Goal: Task Accomplishment & Management: Manage account settings

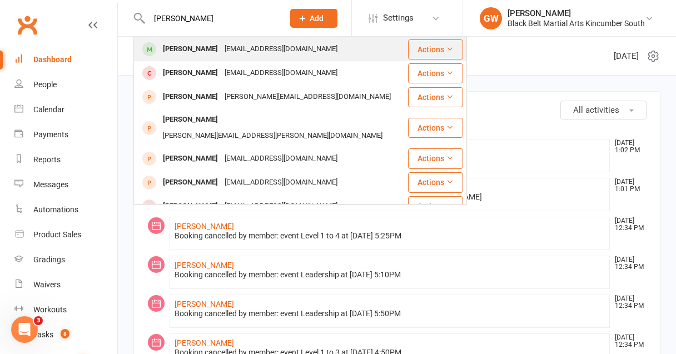
type input "[PERSON_NAME]"
click at [172, 56] on div "[PERSON_NAME]" at bounding box center [190, 49] width 62 height 16
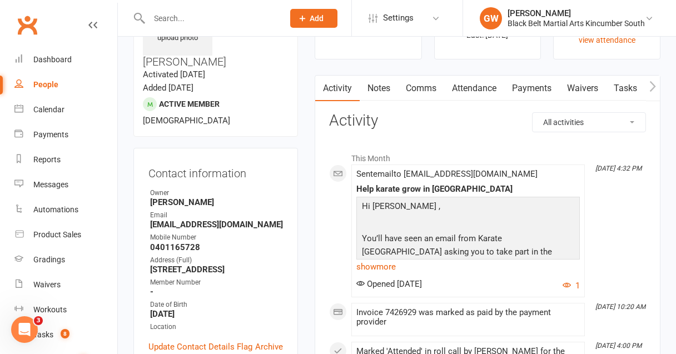
scroll to position [69, 0]
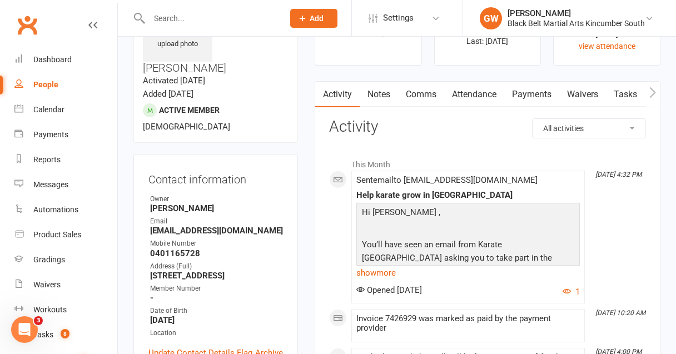
click at [525, 95] on link "Payments" at bounding box center [531, 95] width 55 height 26
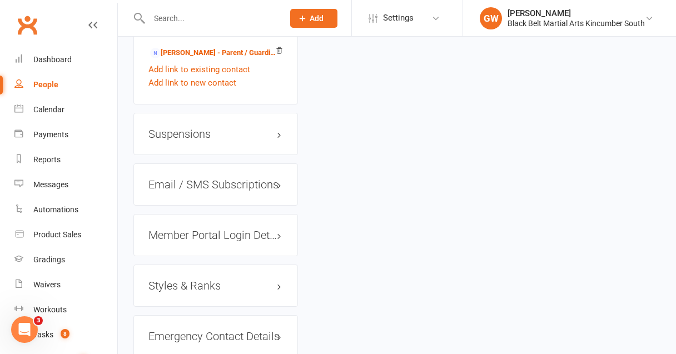
scroll to position [909, 0]
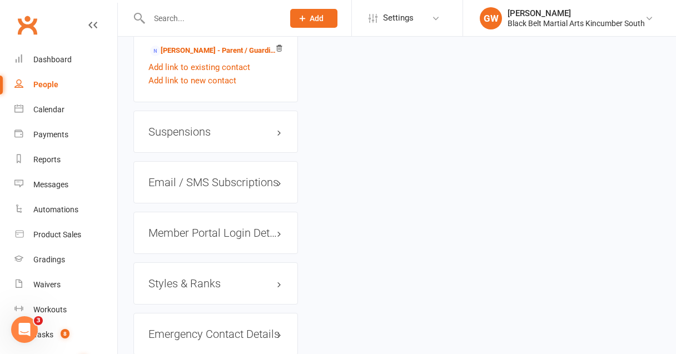
click at [184, 277] on h3 "Styles & Ranks" at bounding box center [215, 283] width 134 height 12
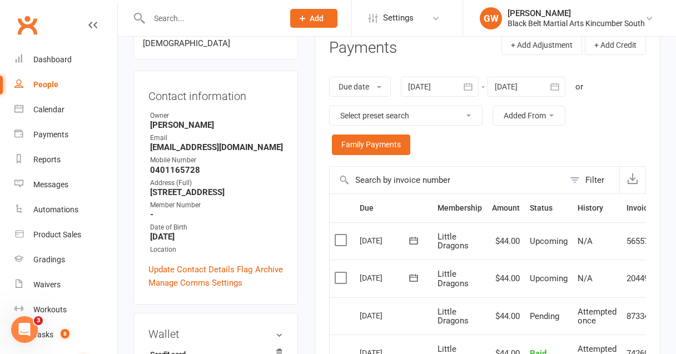
scroll to position [147, 0]
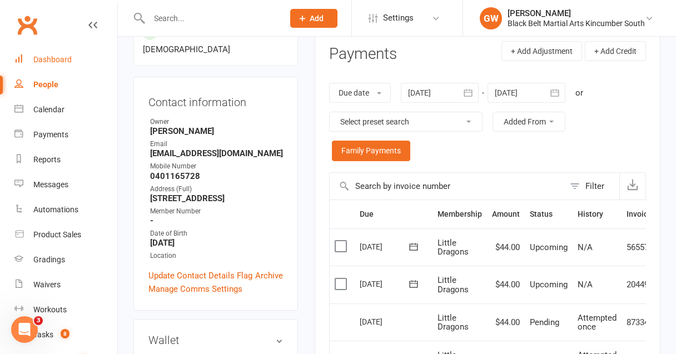
click at [59, 57] on div "Dashboard" at bounding box center [52, 59] width 38 height 9
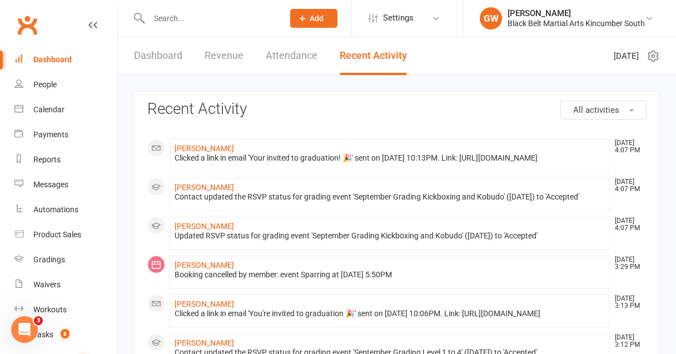
click at [187, 16] on input "text" at bounding box center [211, 19] width 130 height 16
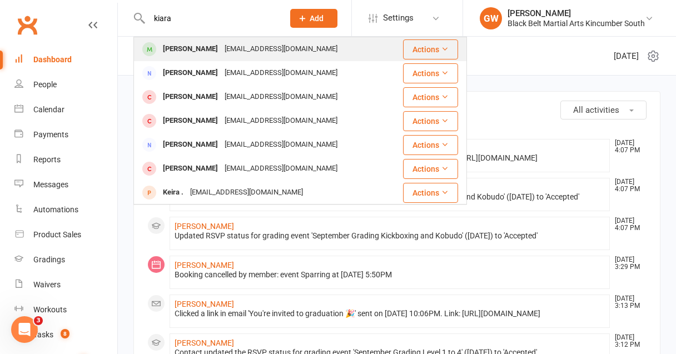
type input "kiara"
click at [183, 52] on div "[PERSON_NAME]" at bounding box center [190, 49] width 62 height 16
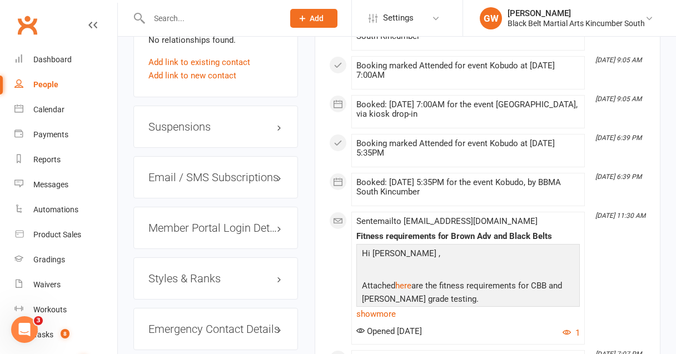
scroll to position [866, 0]
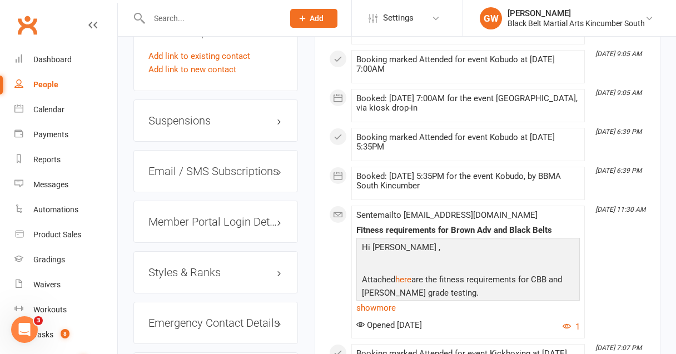
click at [216, 266] on h3 "Styles & Ranks" at bounding box center [215, 272] width 134 height 12
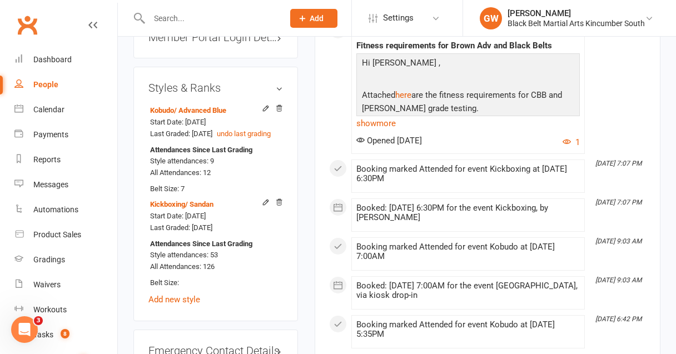
scroll to position [1054, 0]
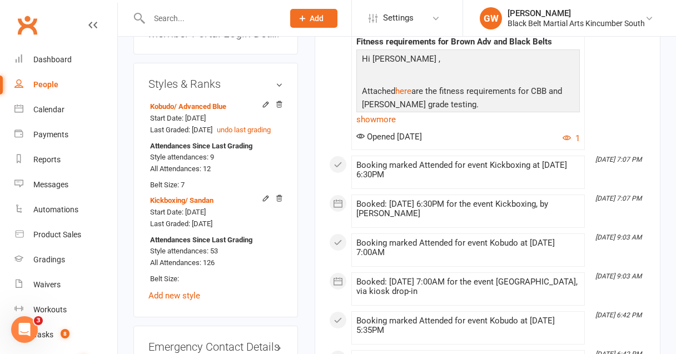
click at [177, 19] on input "text" at bounding box center [211, 19] width 130 height 16
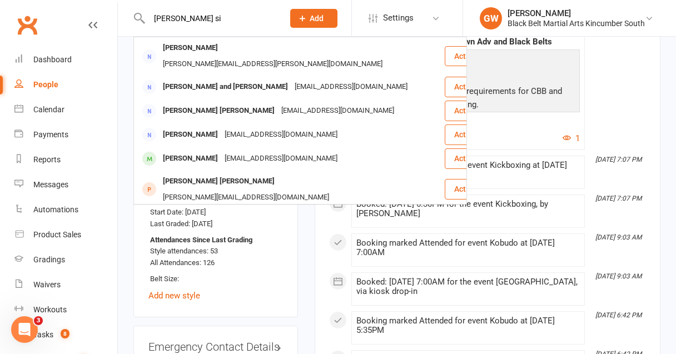
type input "[PERSON_NAME] si"
click at [204, 151] on div "[PERSON_NAME]" at bounding box center [190, 159] width 62 height 16
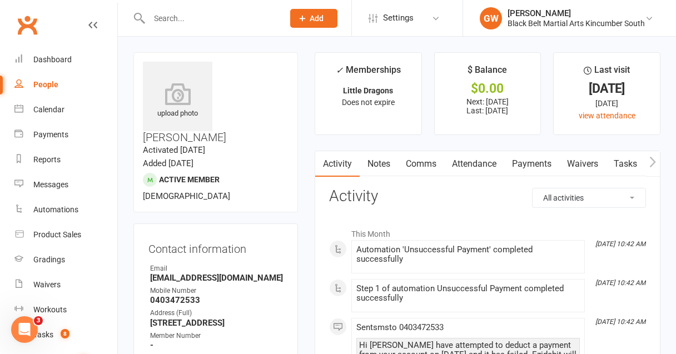
click at [532, 161] on link "Payments" at bounding box center [531, 164] width 55 height 26
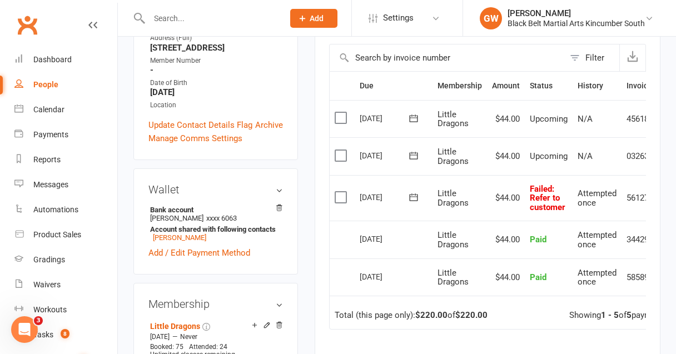
scroll to position [0, 41]
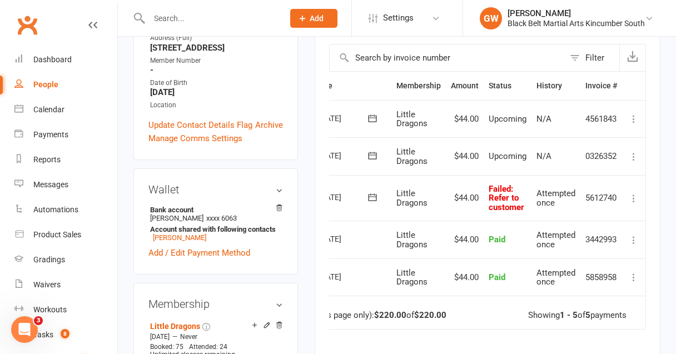
click at [632, 199] on icon at bounding box center [633, 198] width 11 height 11
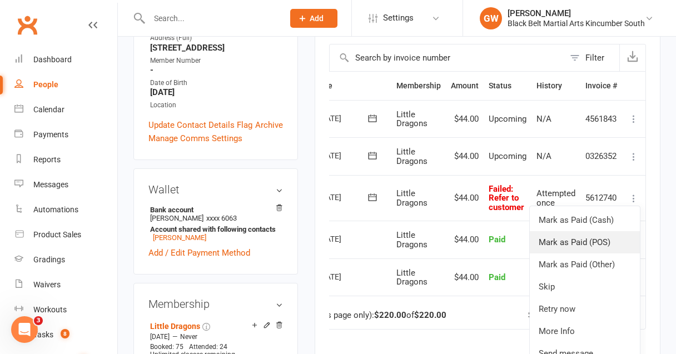
click at [589, 243] on link "Mark as Paid (POS)" at bounding box center [584, 242] width 110 height 22
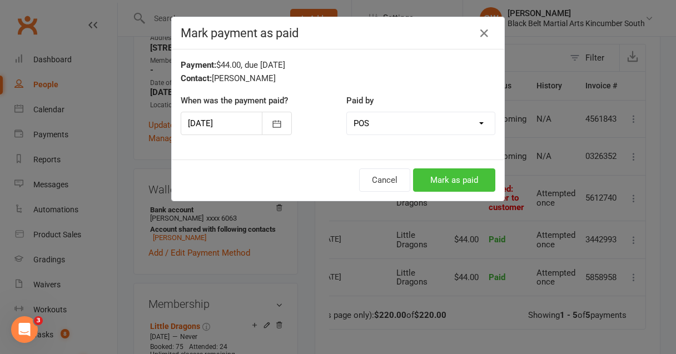
click at [434, 180] on button "Mark as paid" at bounding box center [454, 179] width 82 height 23
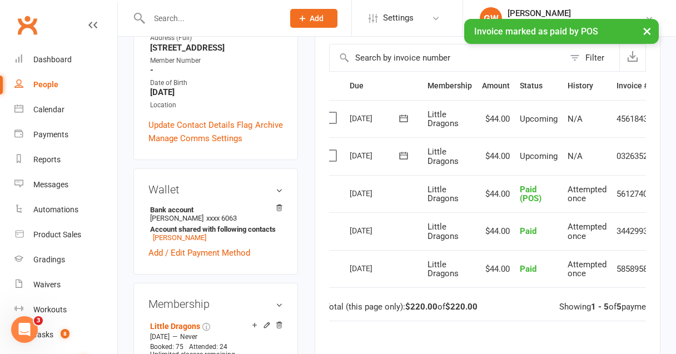
scroll to position [0, 0]
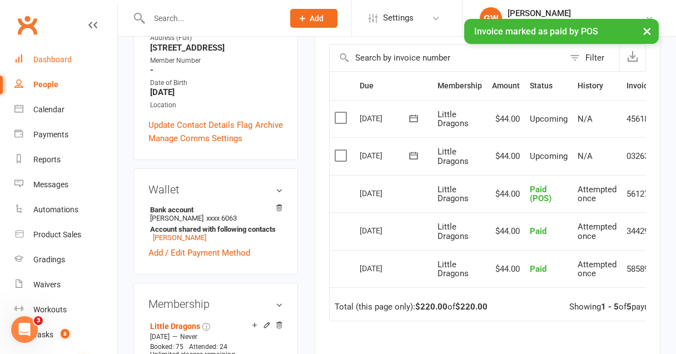
click at [46, 63] on div "Dashboard" at bounding box center [52, 59] width 38 height 9
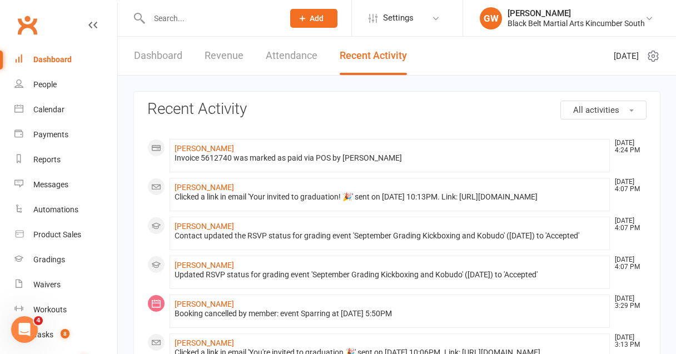
click at [302, 51] on link "Attendance" at bounding box center [292, 56] width 52 height 38
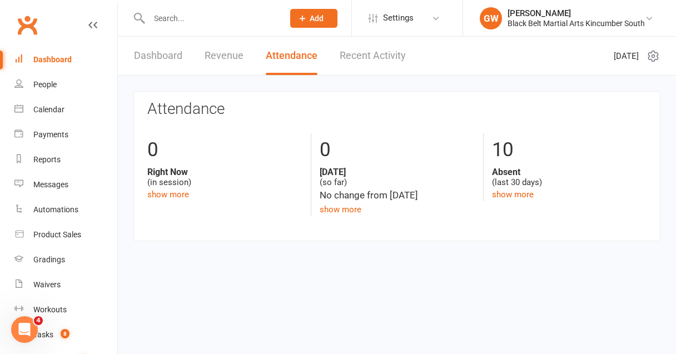
click at [522, 200] on div "10 Absent (last 30 days) show more" at bounding box center [569, 167] width 172 height 68
click at [521, 193] on link "show more" at bounding box center [513, 194] width 42 height 10
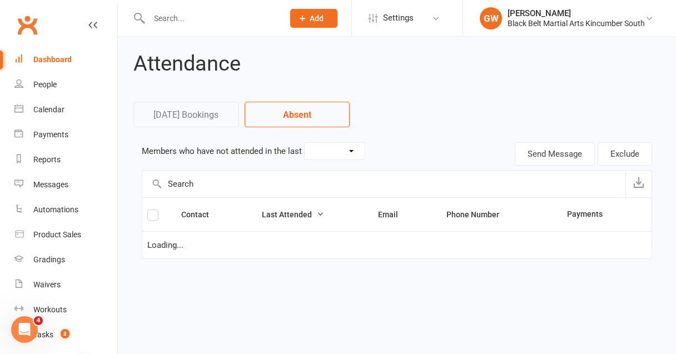
select select "30"
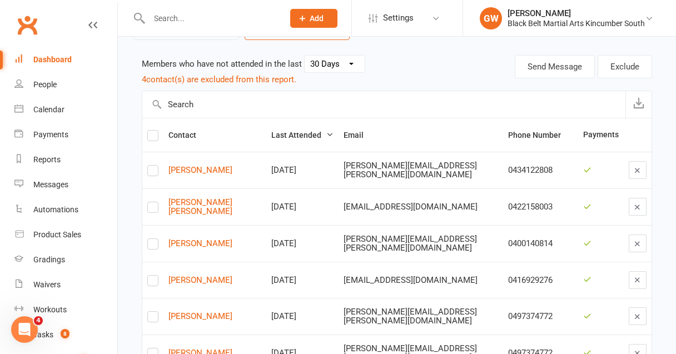
scroll to position [113, 0]
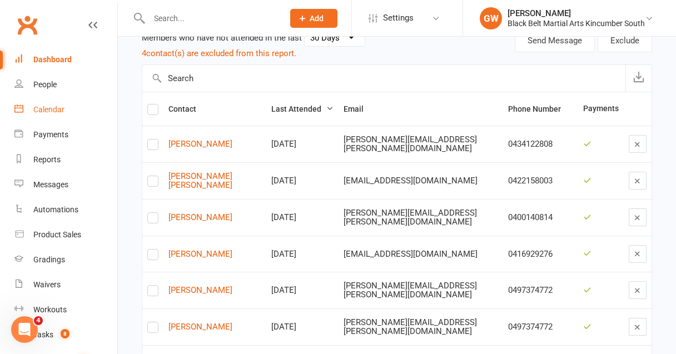
click at [55, 107] on div "Calendar" at bounding box center [48, 109] width 31 height 9
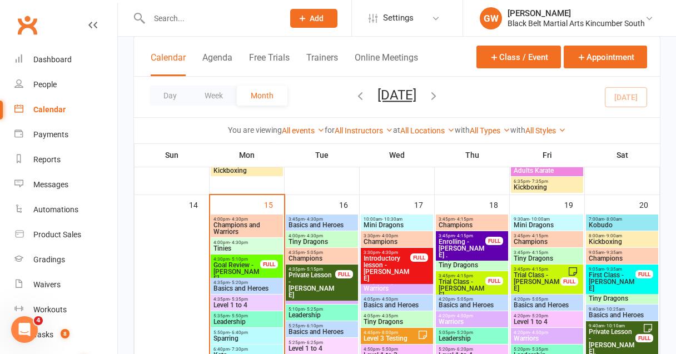
scroll to position [564, 0]
